Goal: Information Seeking & Learning: Learn about a topic

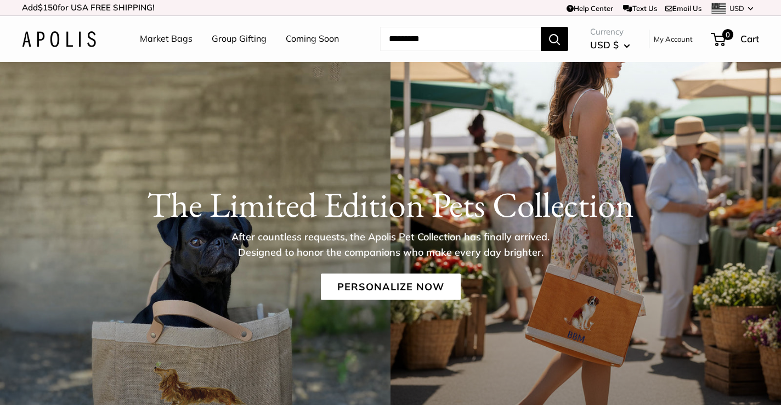
click at [178, 37] on link "Market Bags" at bounding box center [166, 39] width 53 height 16
click at [77, 35] on img at bounding box center [59, 39] width 74 height 16
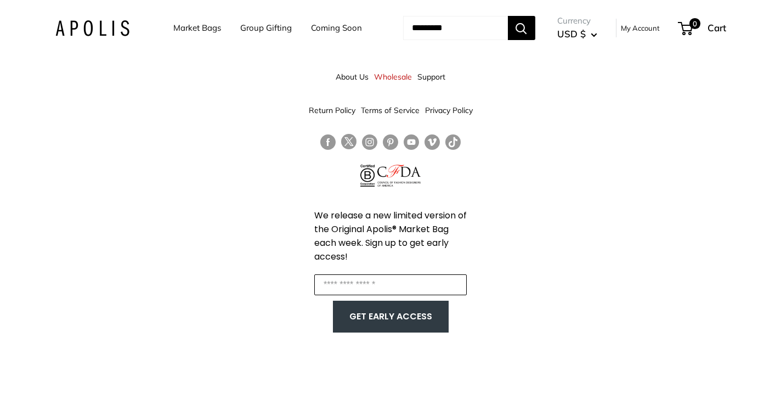
click at [381, 284] on input "Enter your email" at bounding box center [390, 284] width 152 height 21
type input "**********"
click at [385, 314] on button "GET EARLY ACCESS" at bounding box center [391, 316] width 94 height 21
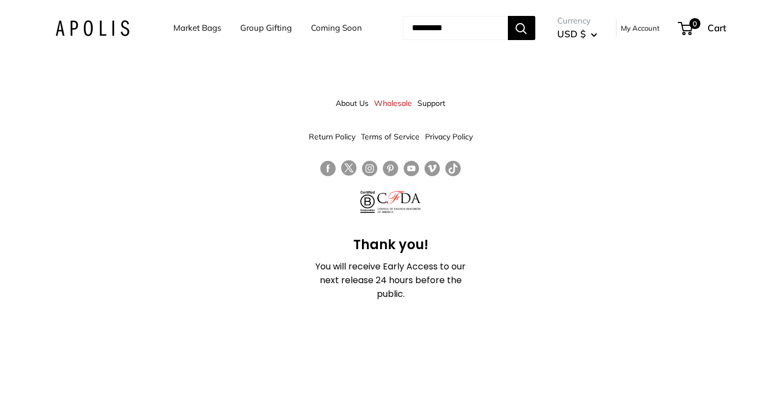
click at [203, 27] on link "Market Bags" at bounding box center [197, 27] width 48 height 15
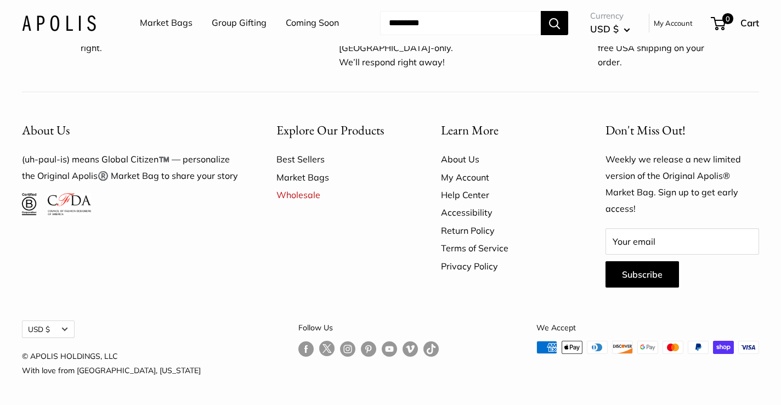
scroll to position [3064, 0]
click at [175, 22] on link "Market Bags" at bounding box center [166, 23] width 53 height 16
click at [60, 20] on img at bounding box center [59, 23] width 74 height 16
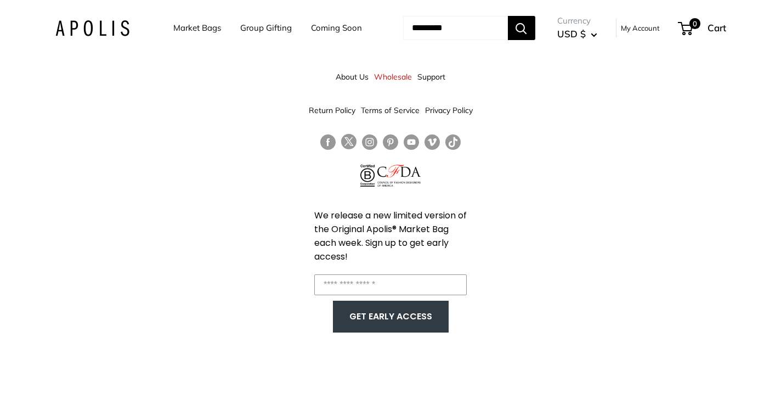
click at [336, 30] on link "Coming Soon" at bounding box center [336, 27] width 51 height 15
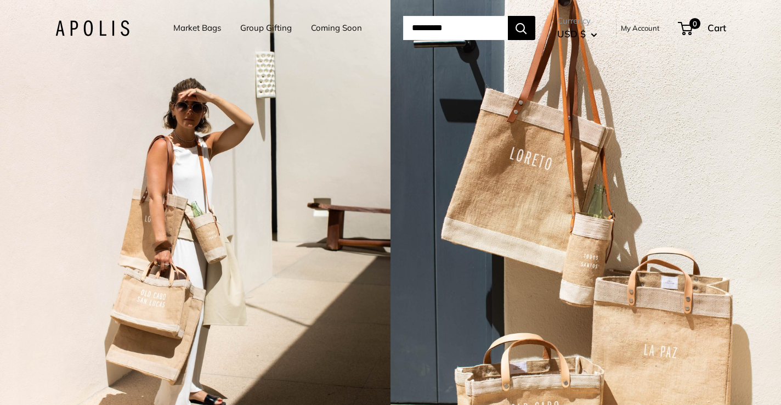
click at [191, 26] on link "Market Bags" at bounding box center [197, 27] width 48 height 15
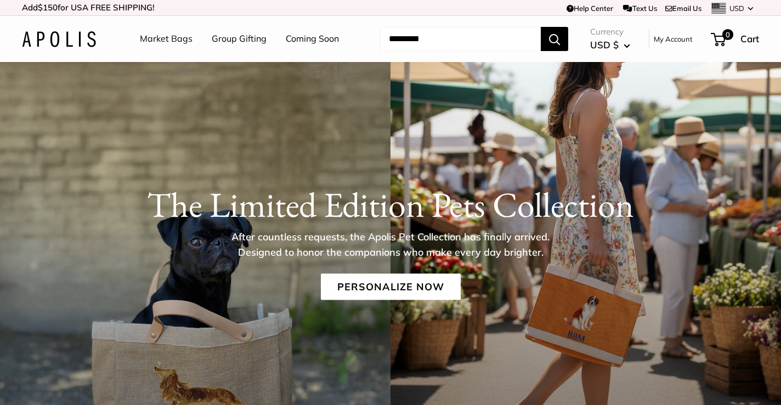
click at [176, 37] on link "Market Bags" at bounding box center [166, 39] width 53 height 16
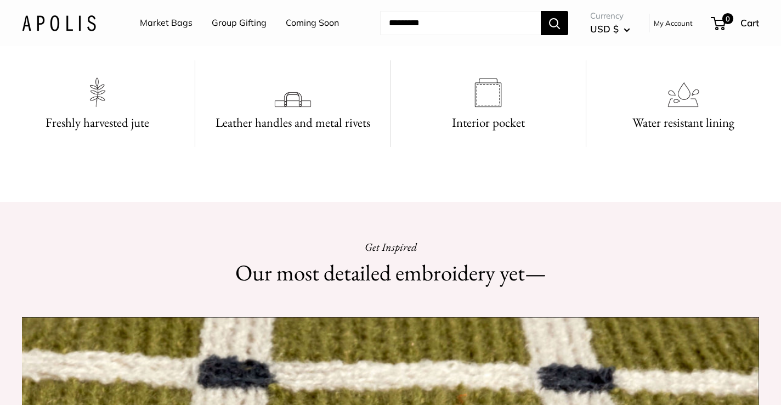
scroll to position [663, 0]
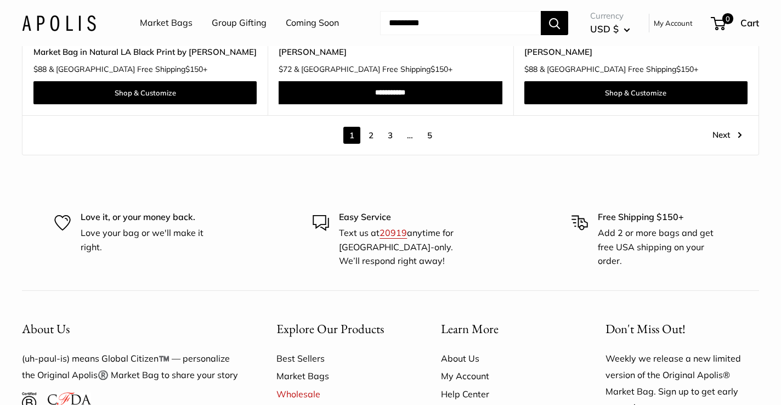
scroll to position [6160, 0]
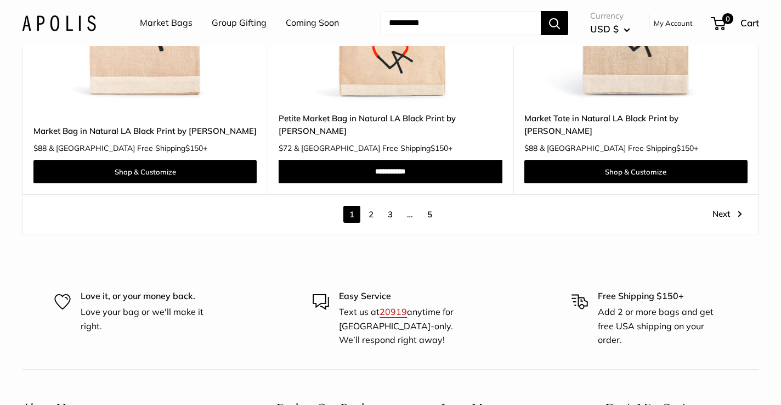
click at [720, 206] on link "Next" at bounding box center [727, 214] width 30 height 17
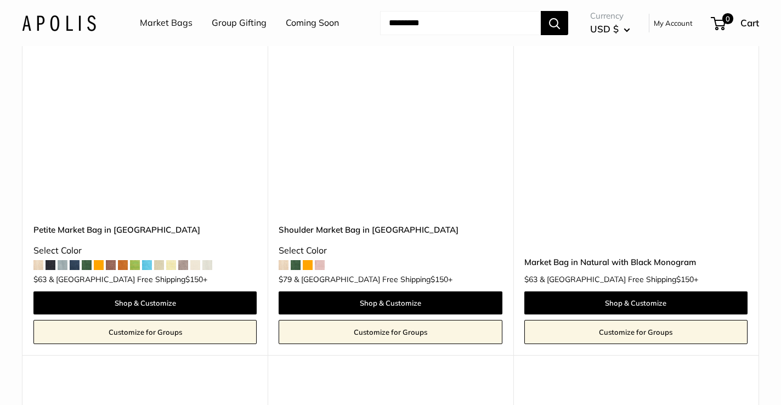
scroll to position [2535, 0]
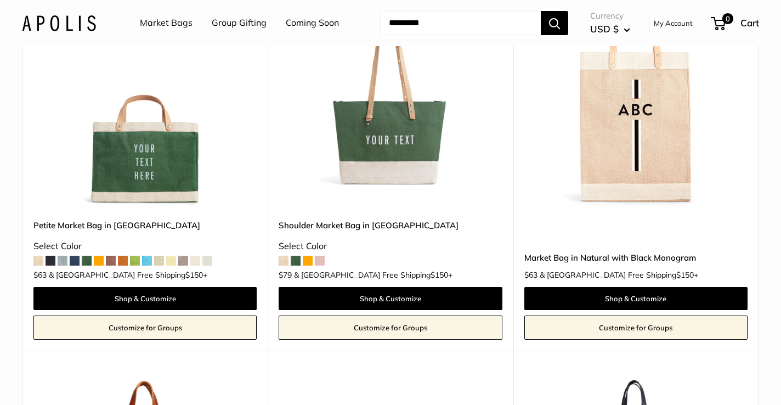
click at [0, 0] on img at bounding box center [0, 0] width 0 height 0
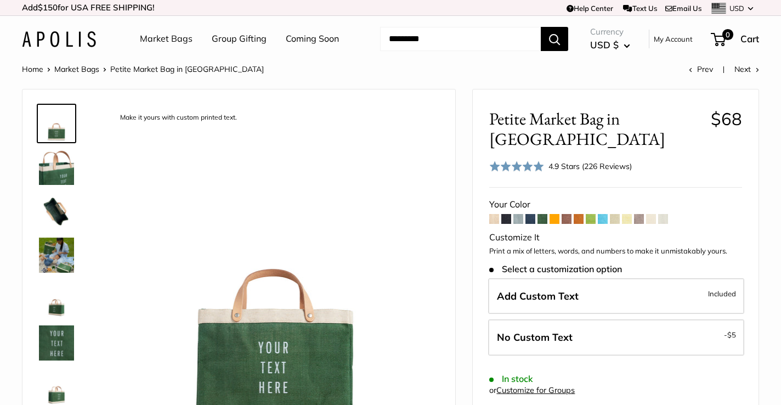
click at [493, 214] on span at bounding box center [494, 219] width 10 height 10
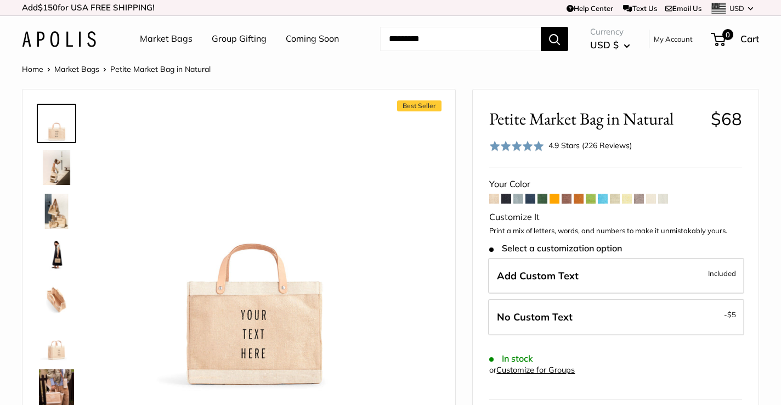
click at [504, 199] on span at bounding box center [506, 198] width 10 height 10
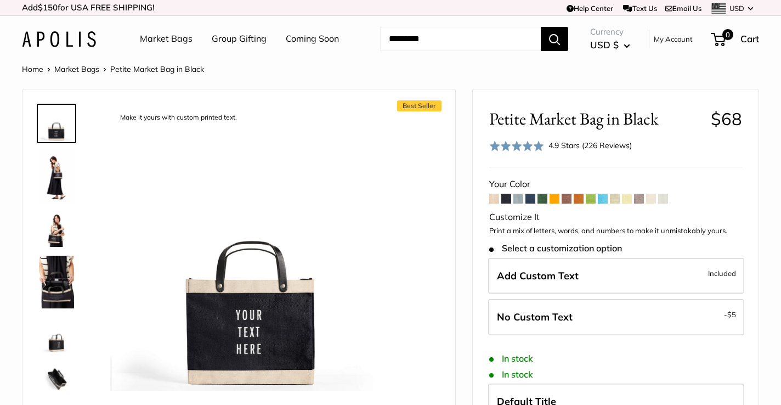
click at [519, 200] on span at bounding box center [518, 198] width 10 height 10
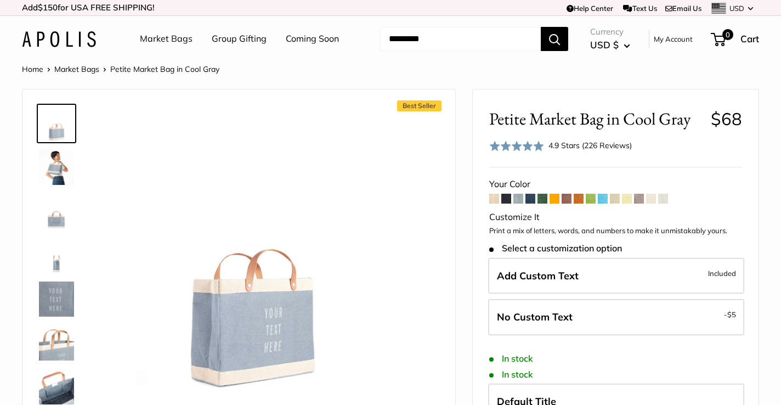
click at [532, 200] on span at bounding box center [530, 198] width 10 height 10
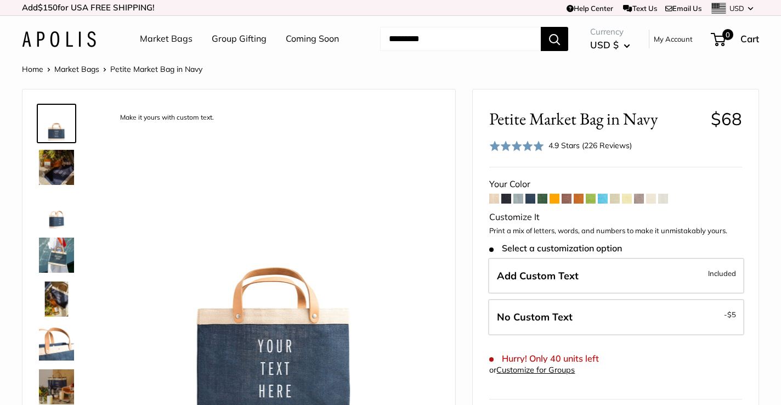
click at [542, 200] on span at bounding box center [542, 198] width 10 height 10
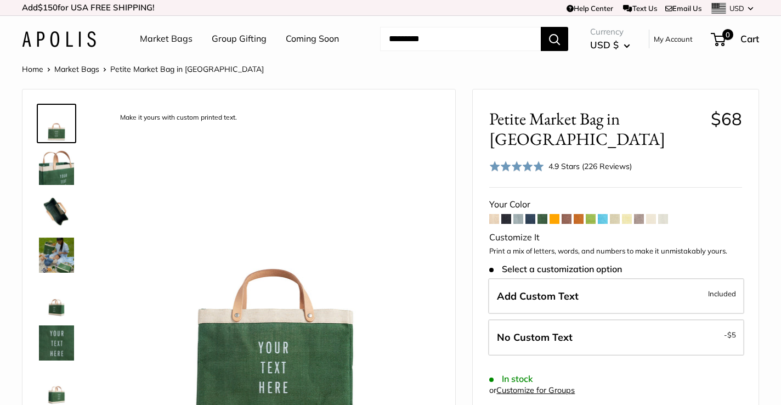
click at [555, 214] on span at bounding box center [554, 219] width 10 height 10
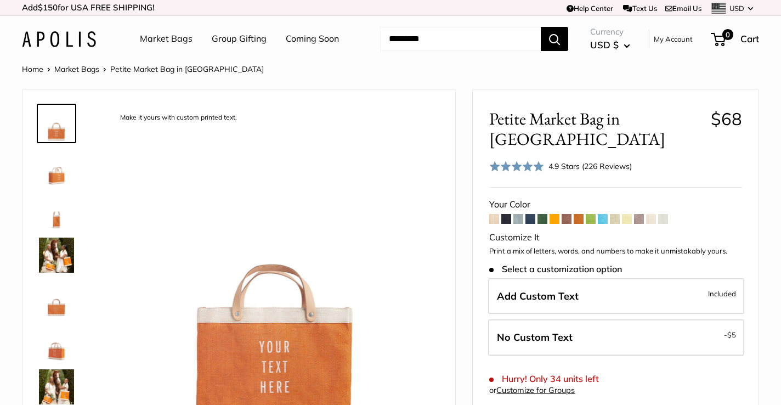
click at [567, 214] on span at bounding box center [566, 219] width 10 height 10
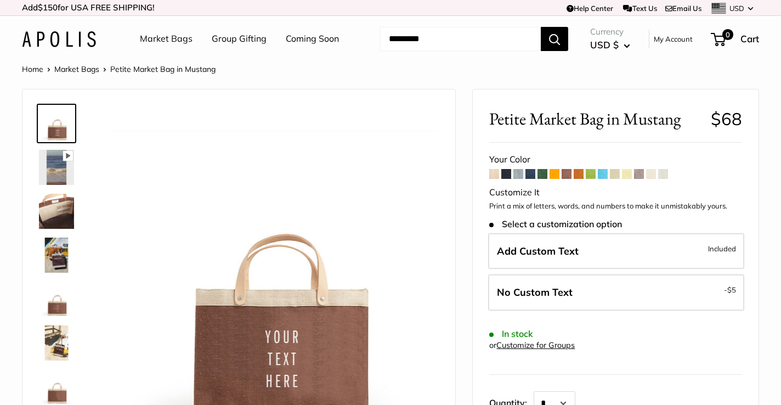
scroll to position [25, 0]
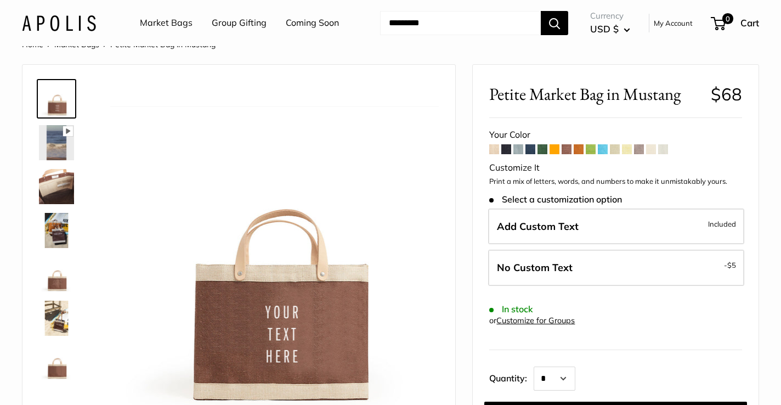
click at [580, 150] on span at bounding box center [578, 149] width 10 height 10
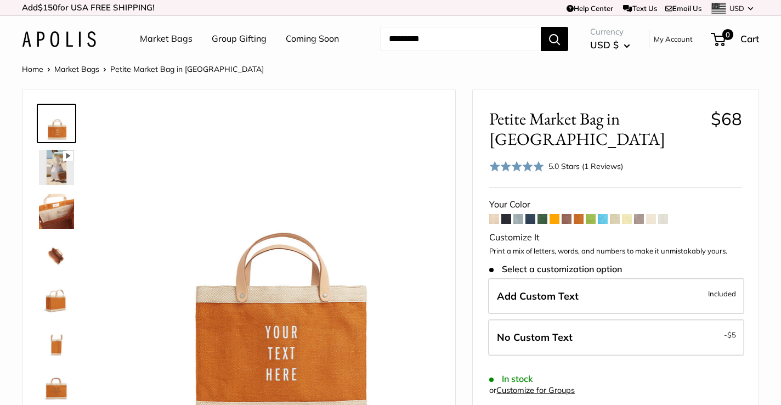
click at [591, 214] on span at bounding box center [590, 219] width 10 height 10
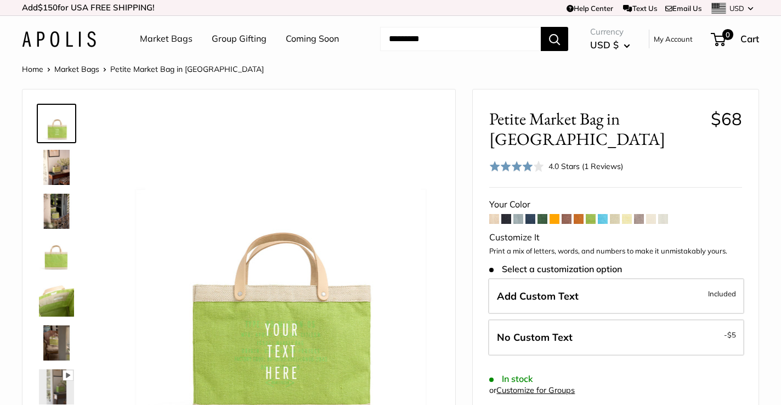
click at [603, 214] on span at bounding box center [602, 219] width 10 height 10
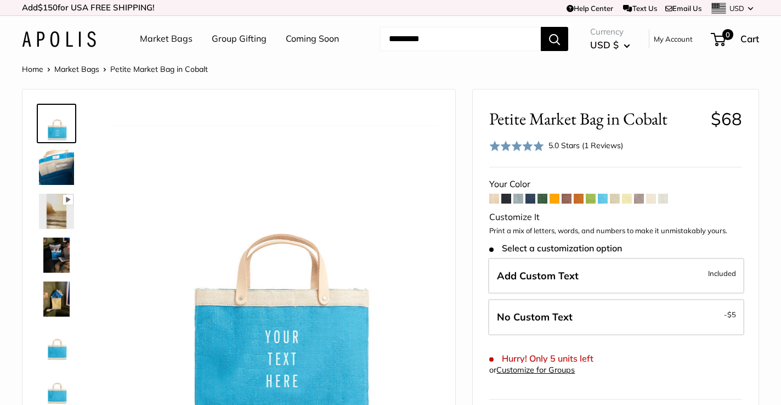
click at [615, 201] on span at bounding box center [615, 198] width 10 height 10
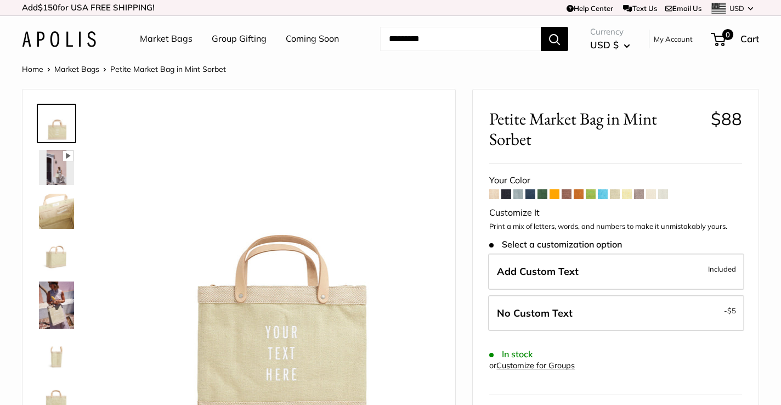
click at [628, 194] on span at bounding box center [627, 194] width 10 height 10
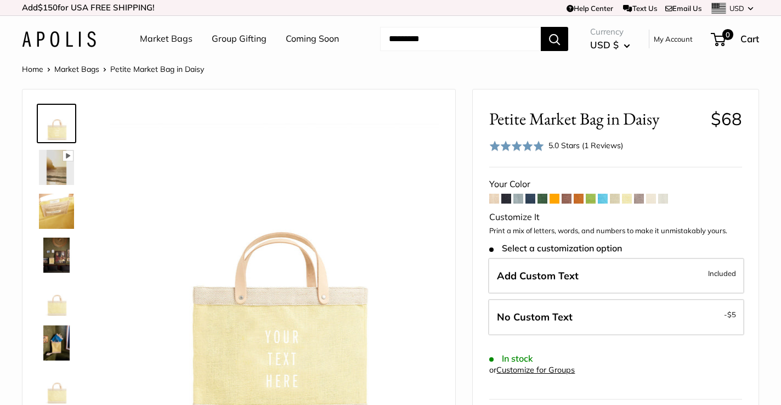
click at [642, 200] on span at bounding box center [639, 198] width 10 height 10
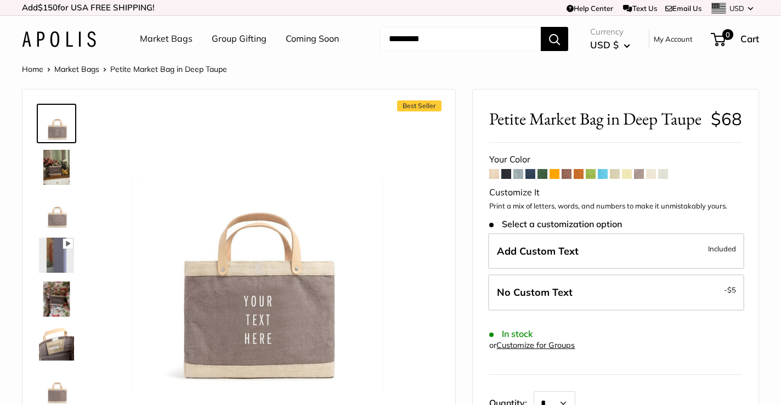
click at [651, 179] on span at bounding box center [651, 174] width 10 height 10
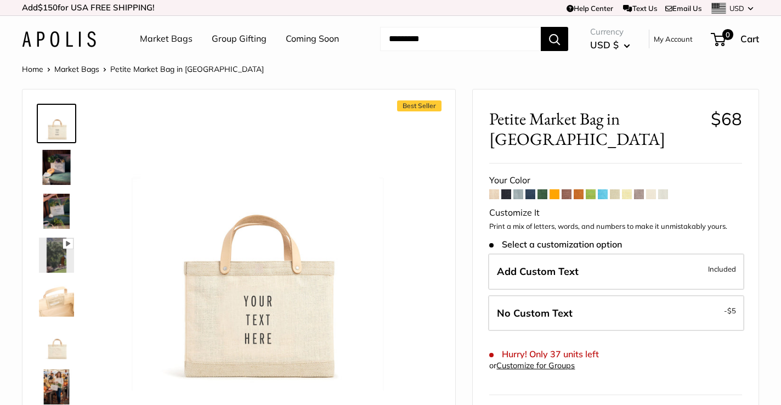
click at [667, 189] on span at bounding box center [663, 194] width 10 height 10
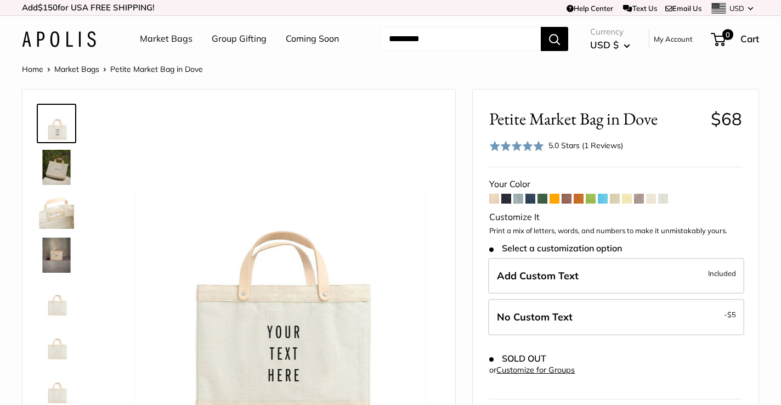
click at [653, 197] on span at bounding box center [651, 198] width 10 height 10
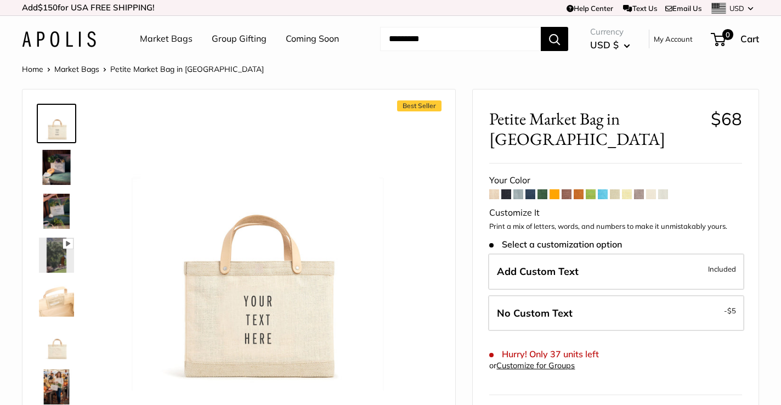
click at [496, 189] on span at bounding box center [494, 194] width 10 height 10
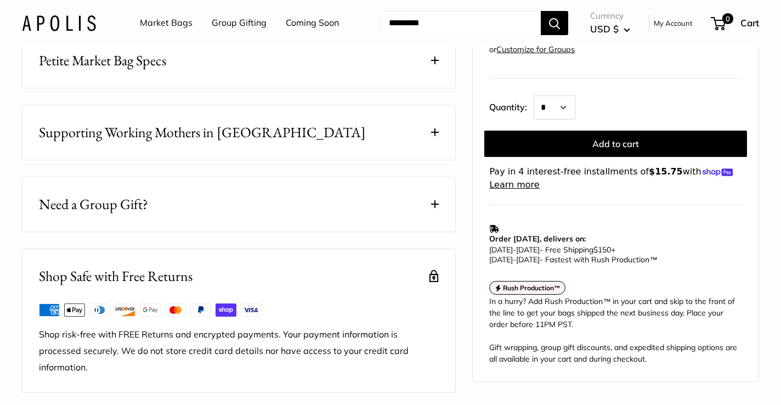
scroll to position [604, 0]
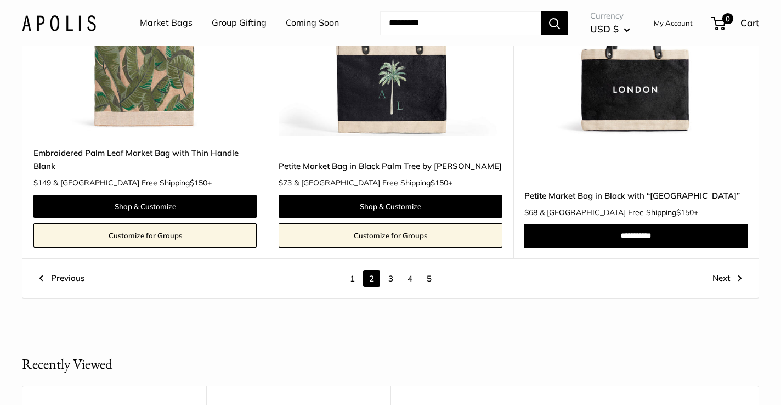
scroll to position [5874, 0]
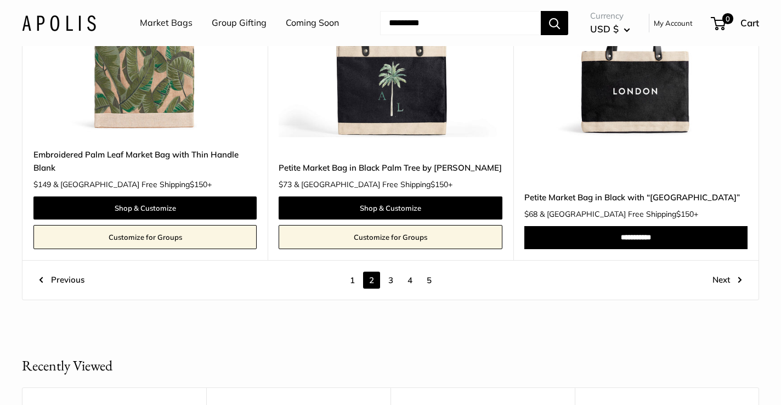
click at [720, 271] on link "Next" at bounding box center [727, 279] width 30 height 17
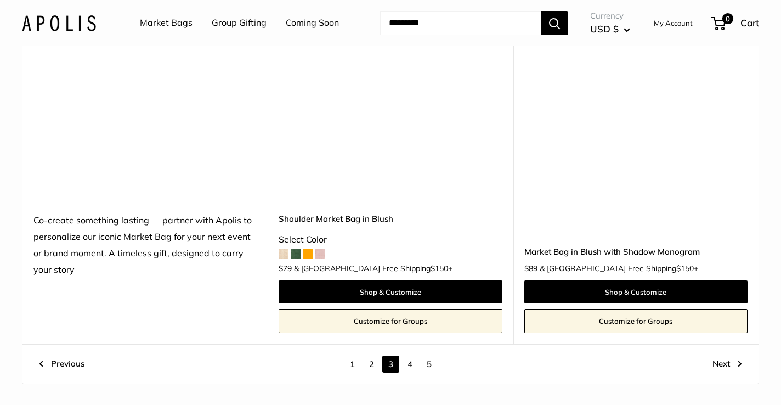
scroll to position [5892, 0]
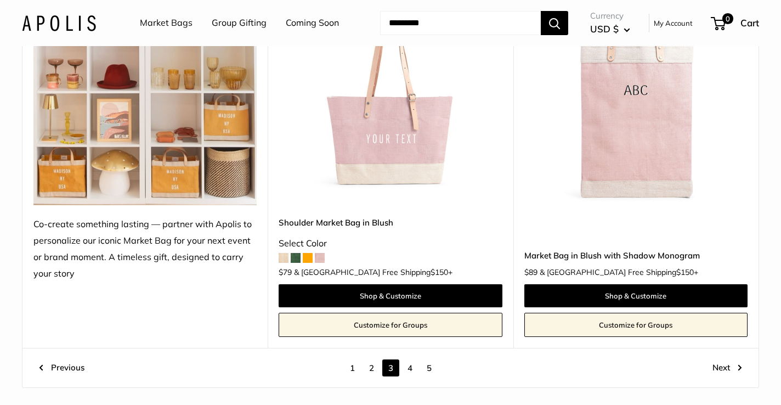
click at [725, 359] on link "Next" at bounding box center [727, 367] width 30 height 17
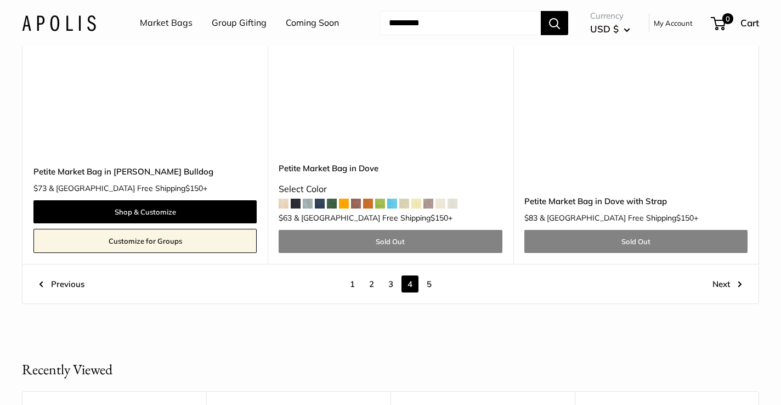
scroll to position [5955, 0]
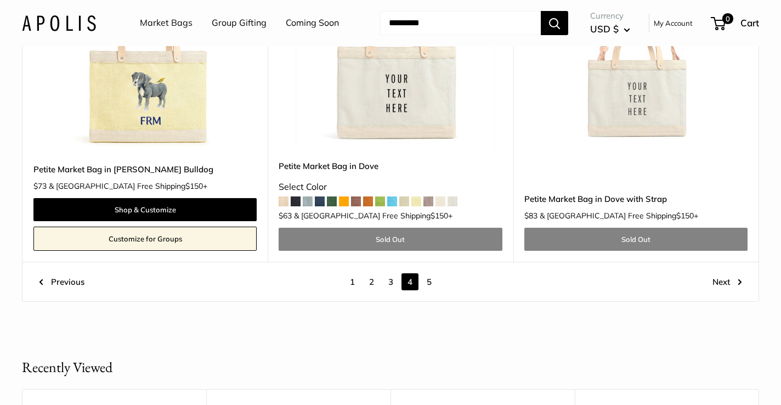
click at [727, 273] on link "Next" at bounding box center [727, 281] width 30 height 17
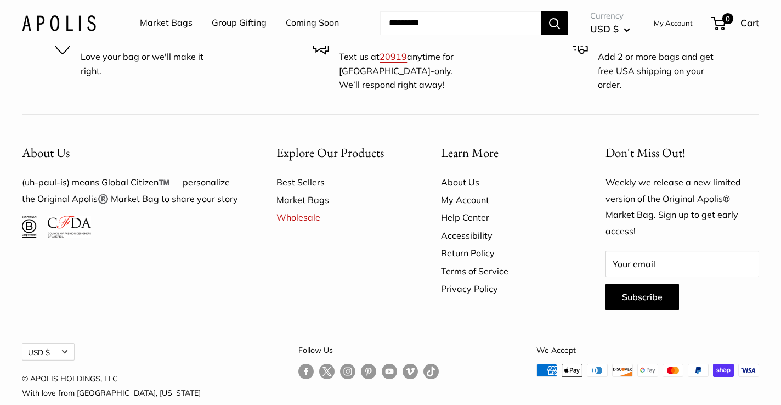
scroll to position [1006, 0]
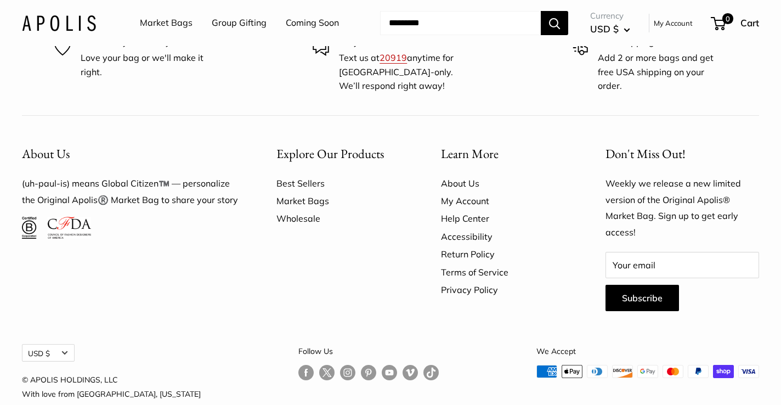
click at [306, 218] on link "Wholesale" at bounding box center [339, 218] width 126 height 18
